Goal: Task Accomplishment & Management: Manage account settings

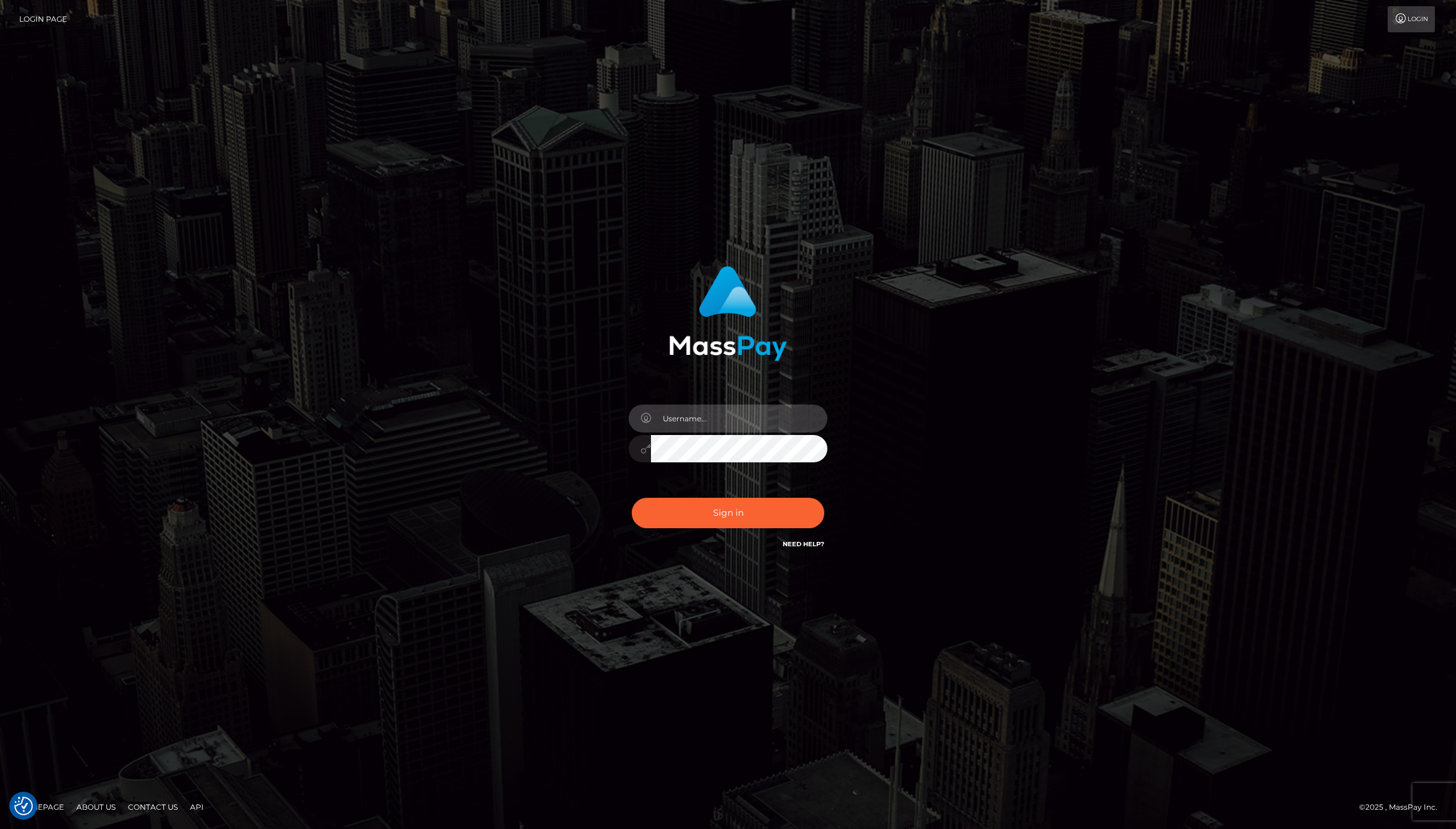
click at [740, 407] on input "text" at bounding box center [739, 418] width 176 height 28
click at [0, 828] on com-1password-button at bounding box center [0, 829] width 0 height 0
type input "jackson.whop"
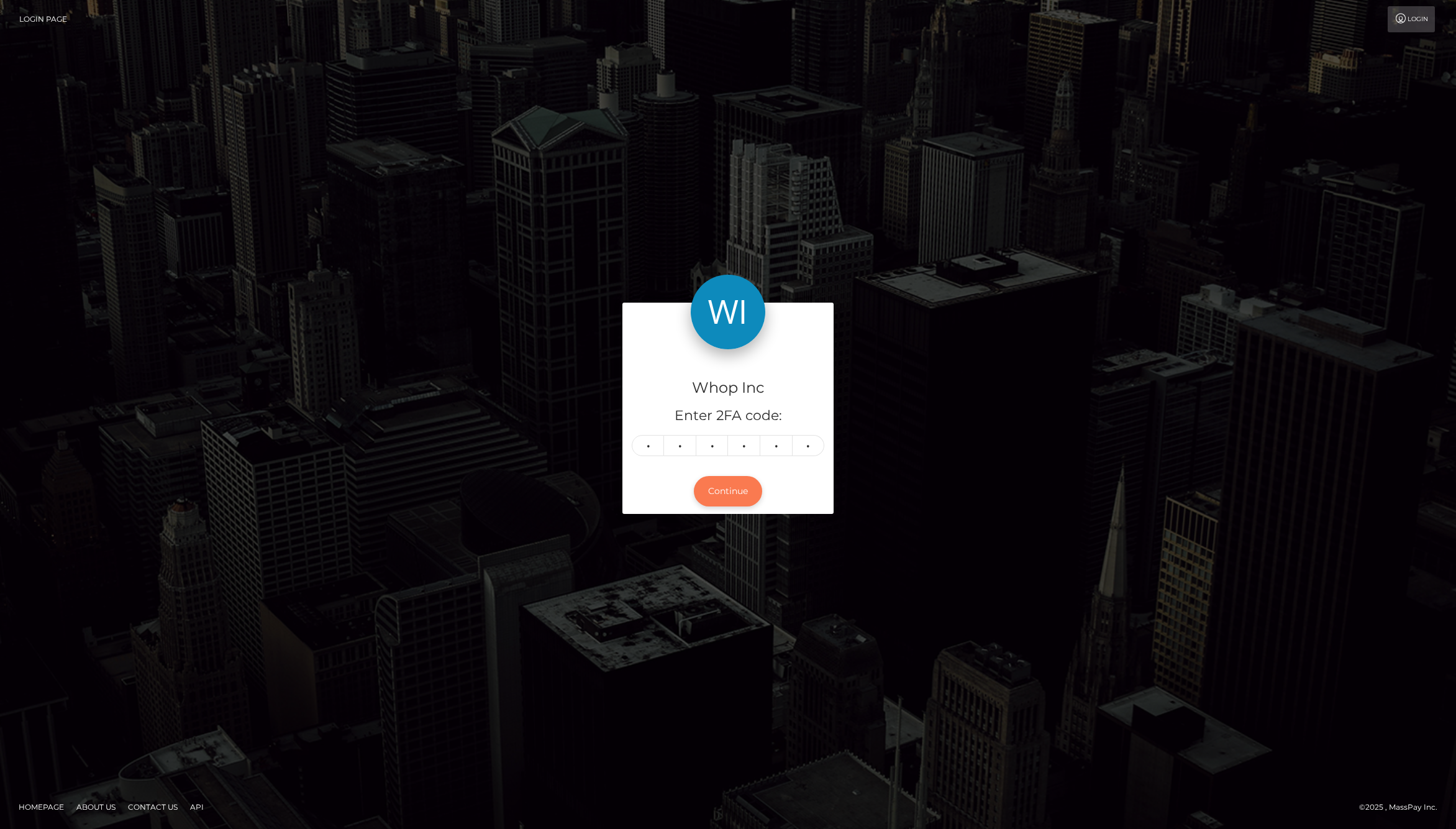
click at [731, 488] on button "Continue" at bounding box center [728, 491] width 68 height 30
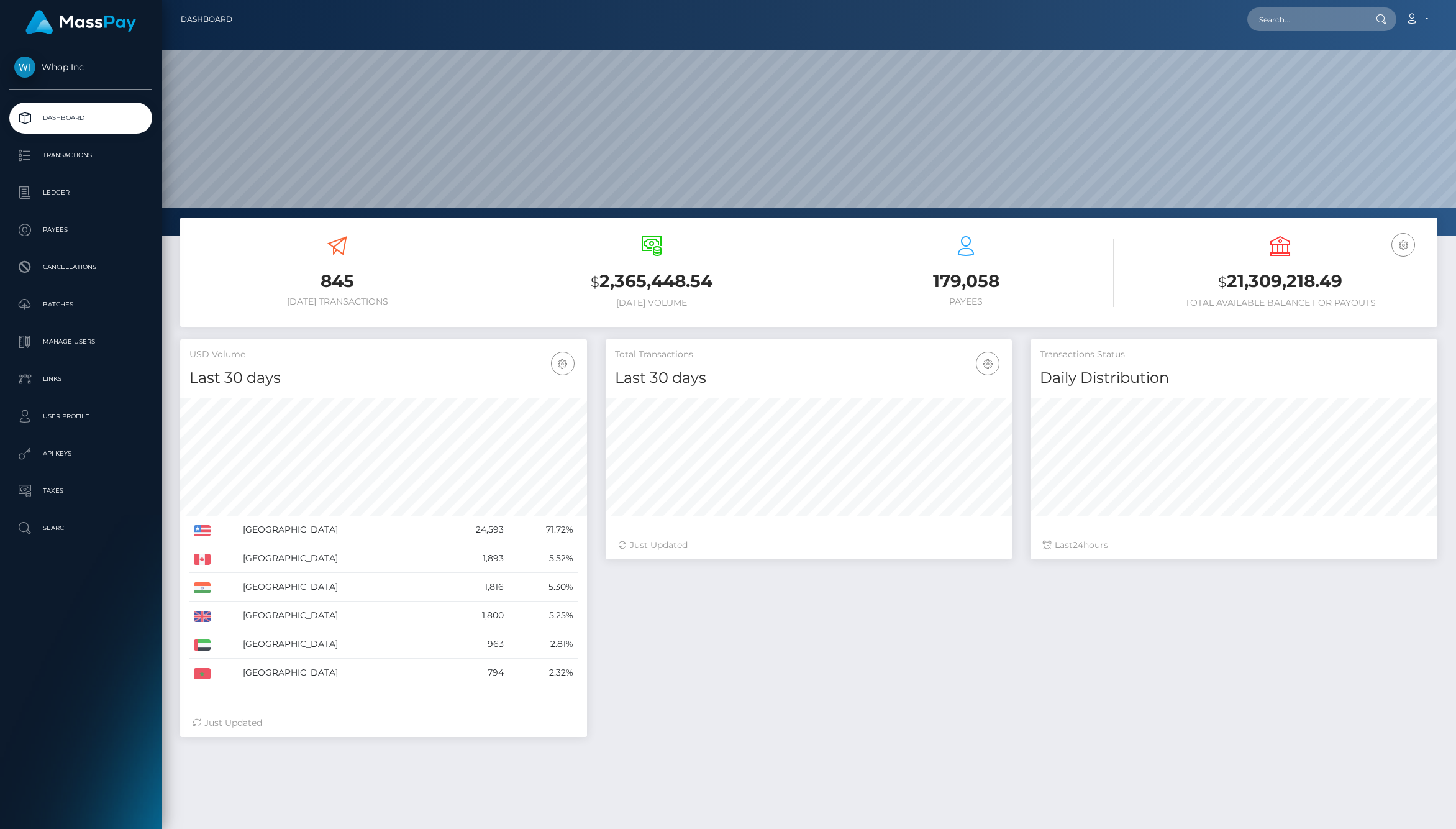
scroll to position [220, 407]
